Goal: Task Accomplishment & Management: Complete application form

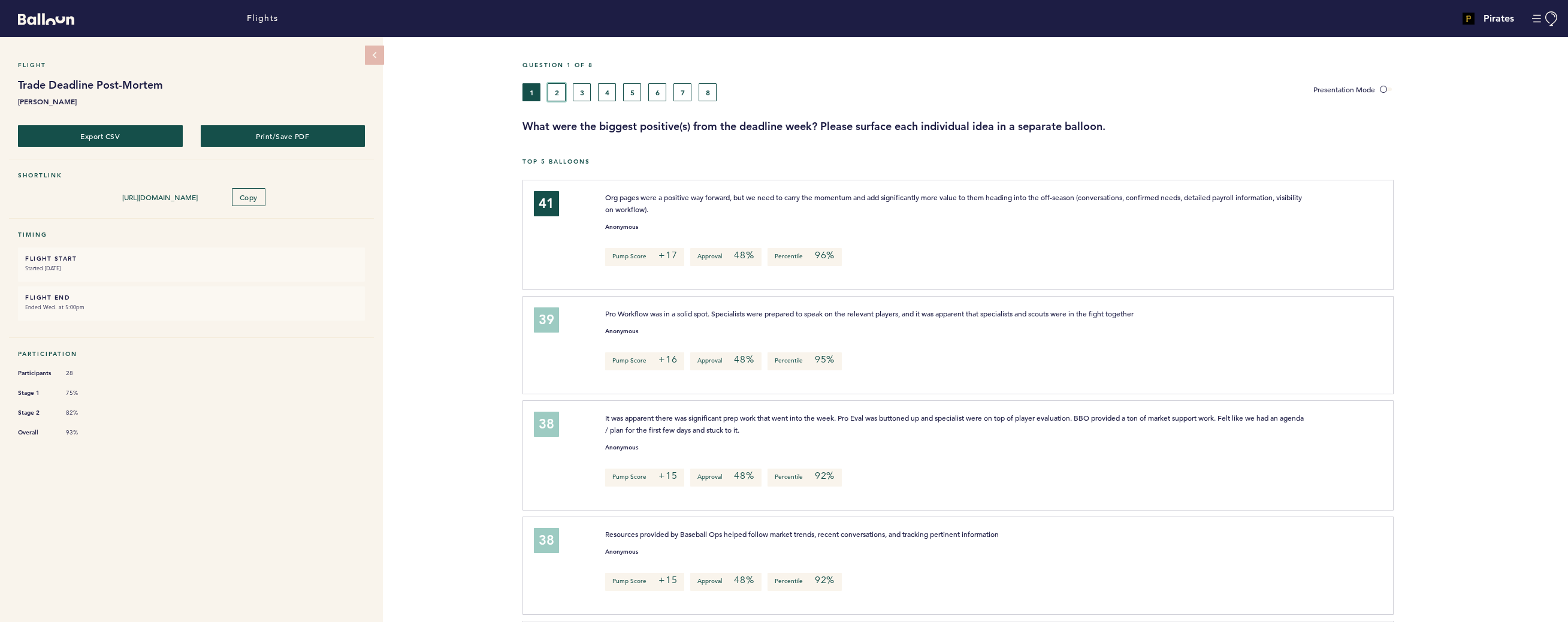
click at [558, 96] on button "2" at bounding box center [556, 92] width 18 height 18
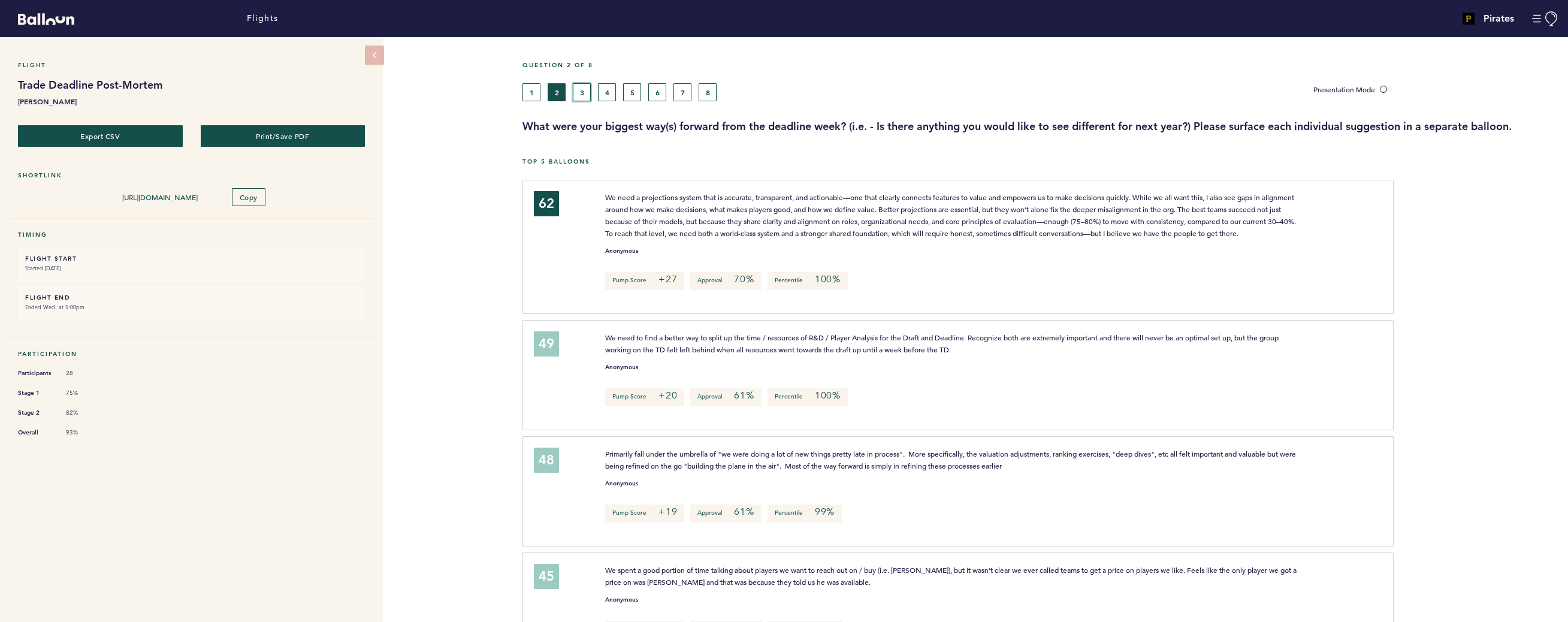
click at [582, 92] on button "3" at bounding box center [581, 92] width 18 height 18
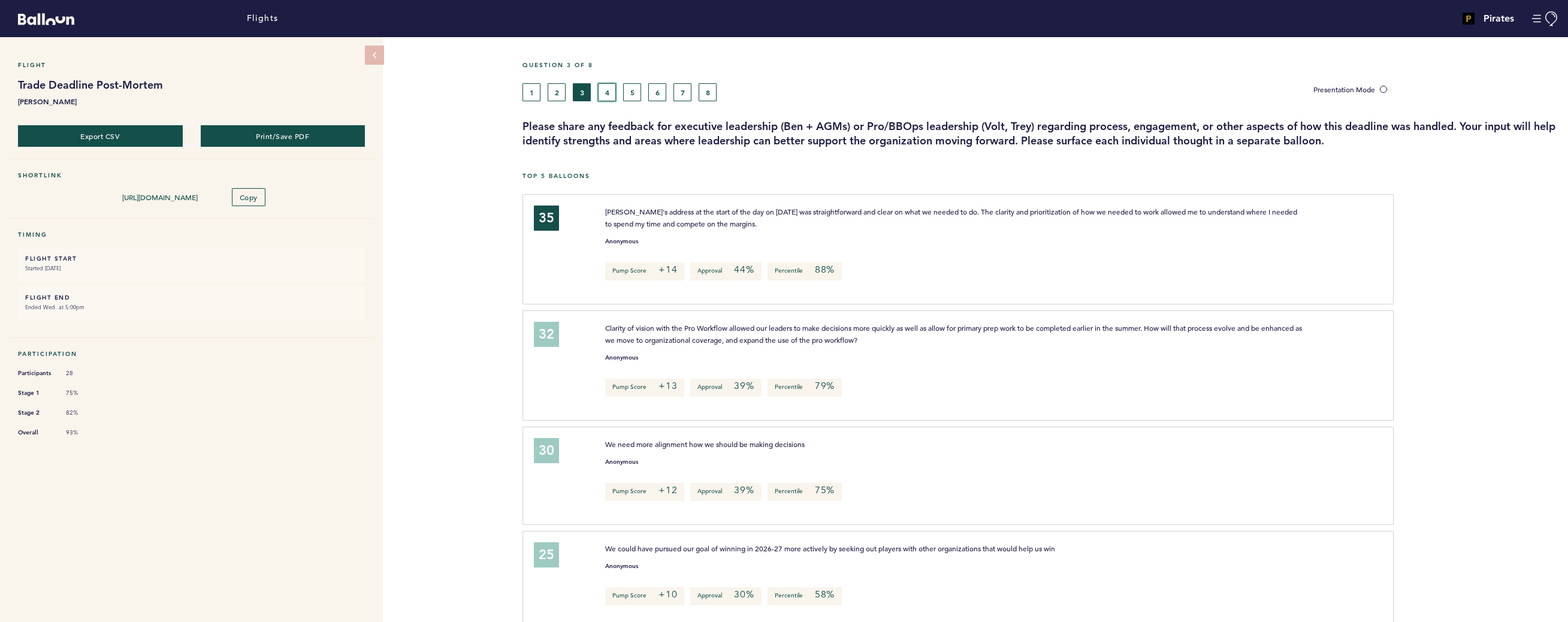
click at [604, 89] on button "4" at bounding box center [607, 92] width 18 height 18
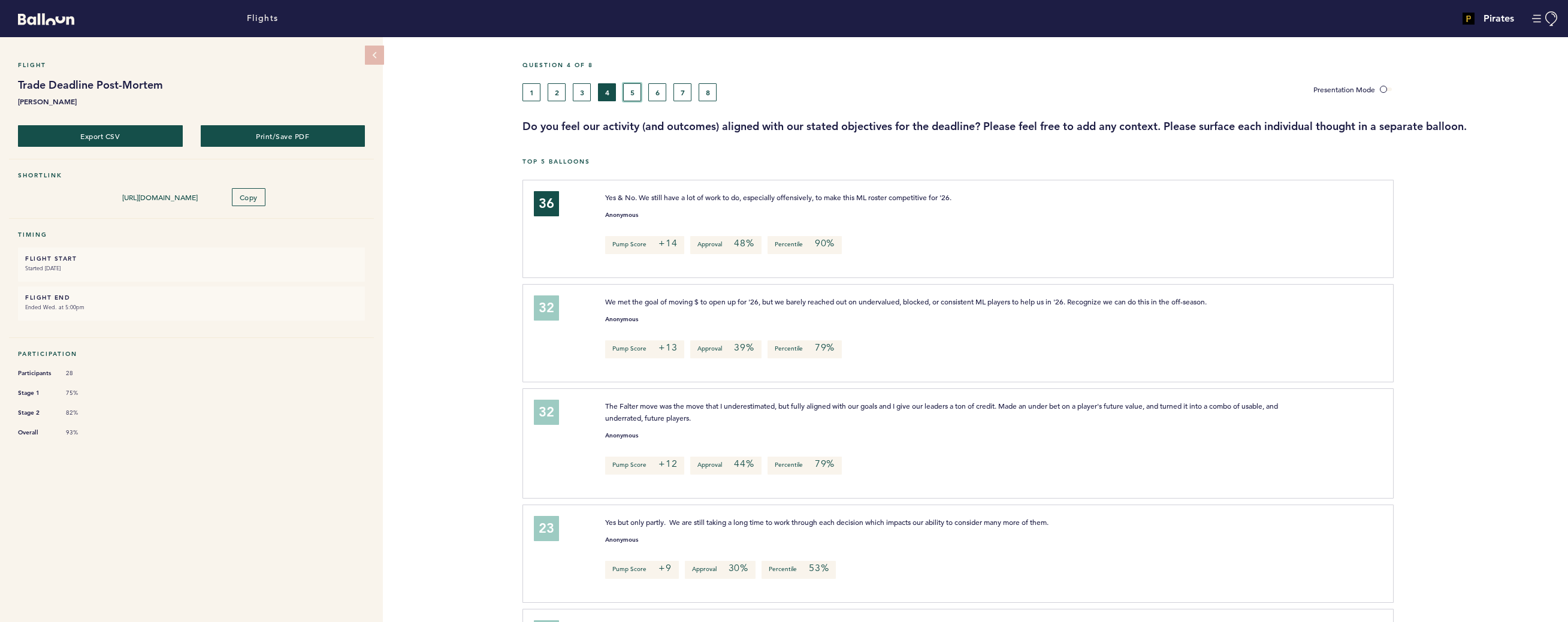
click at [627, 96] on button "5" at bounding box center [632, 92] width 18 height 18
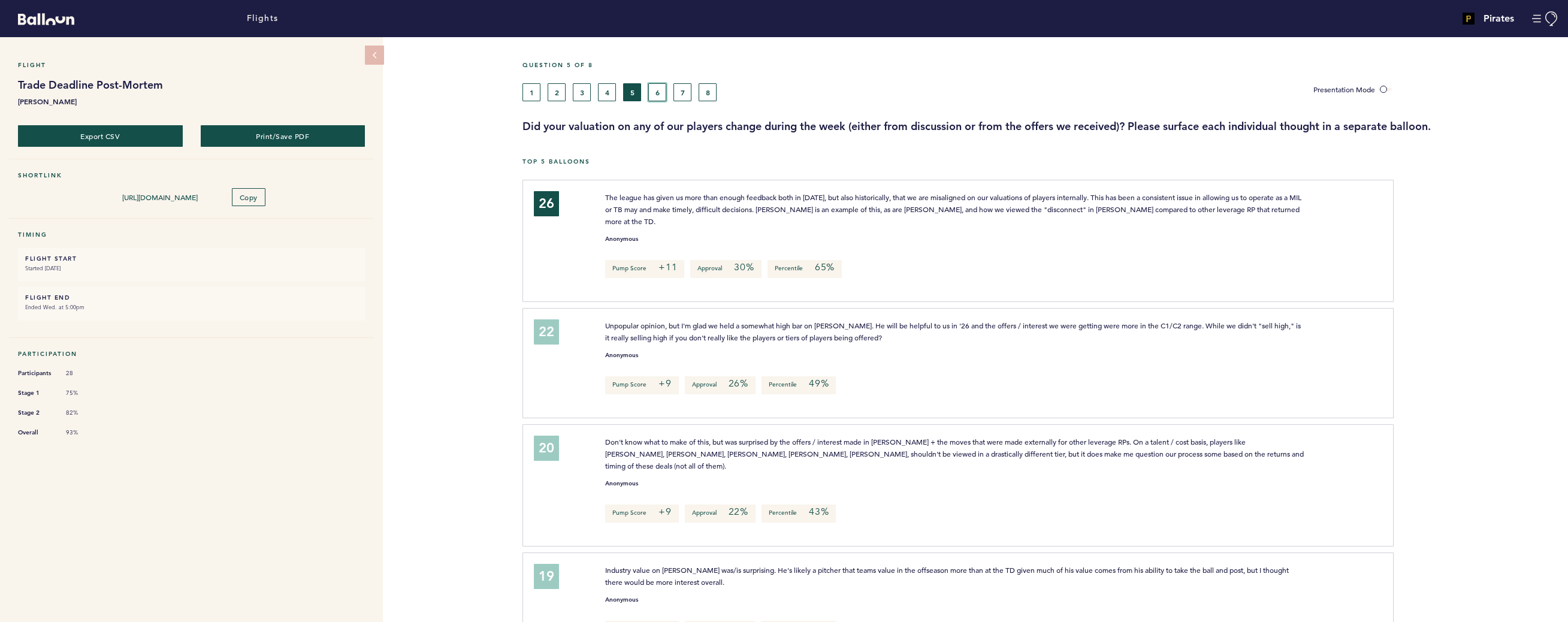
click at [660, 92] on button "6" at bounding box center [657, 92] width 18 height 18
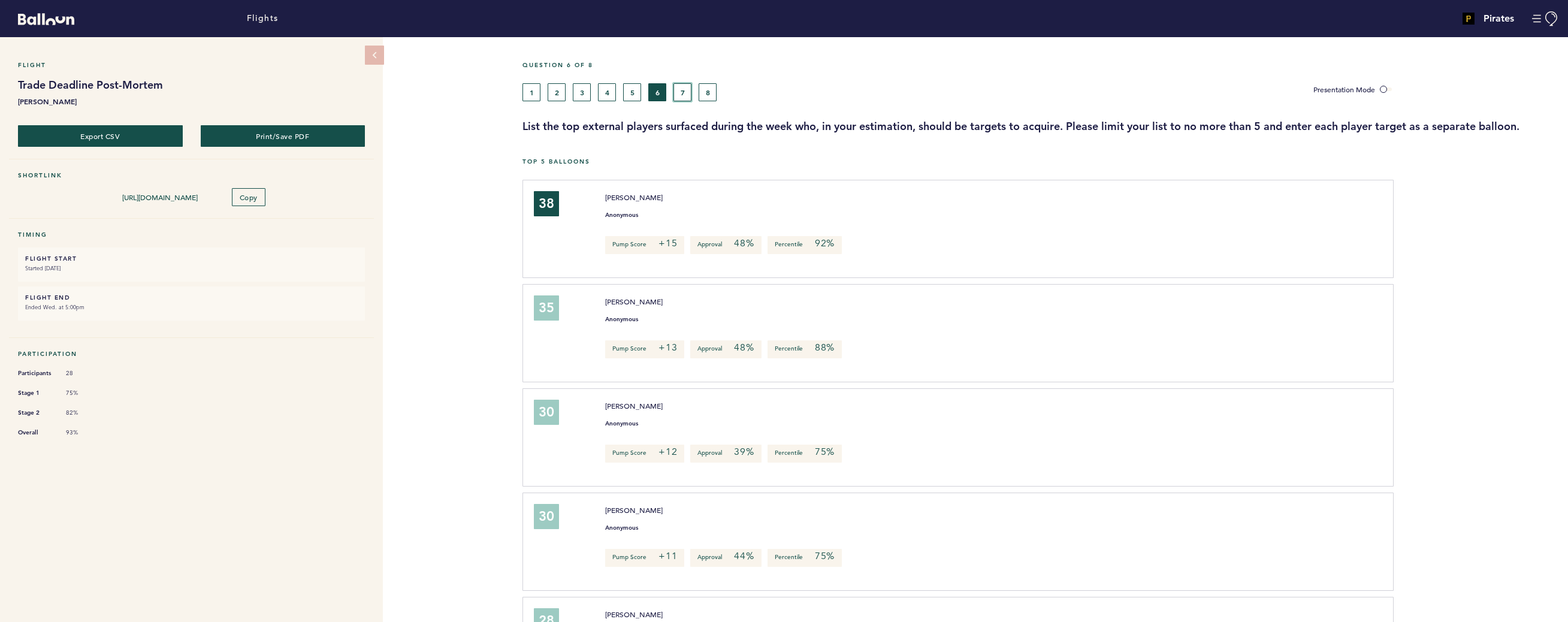
click at [686, 93] on button "7" at bounding box center [682, 92] width 18 height 18
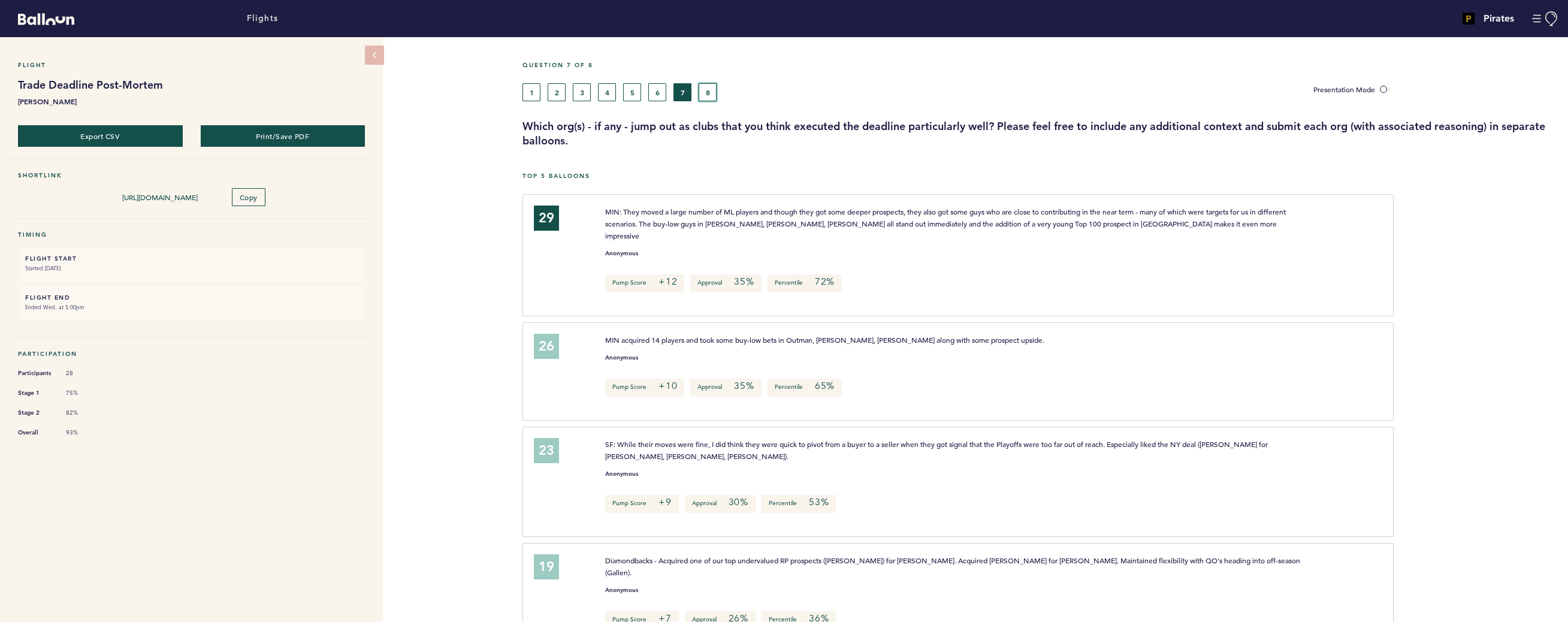
click at [707, 96] on button "8" at bounding box center [707, 92] width 18 height 18
